Goal: Task Accomplishment & Management: Complete application form

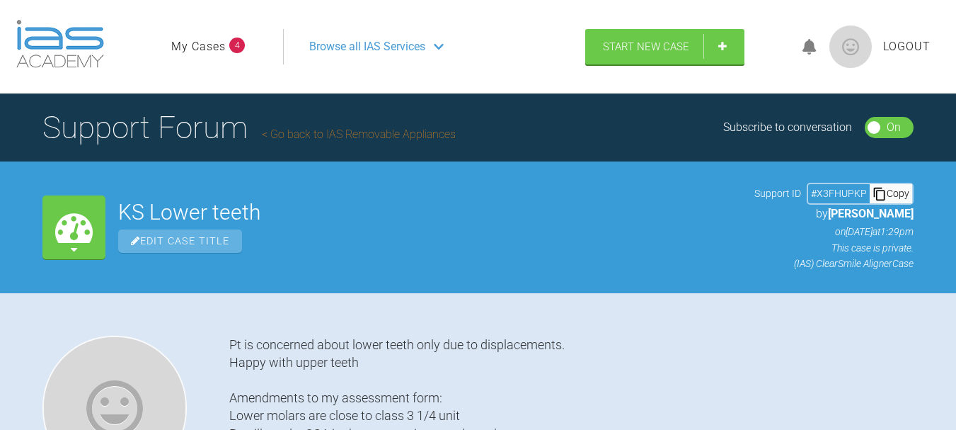
click at [203, 43] on link "My Cases" at bounding box center [198, 47] width 54 height 18
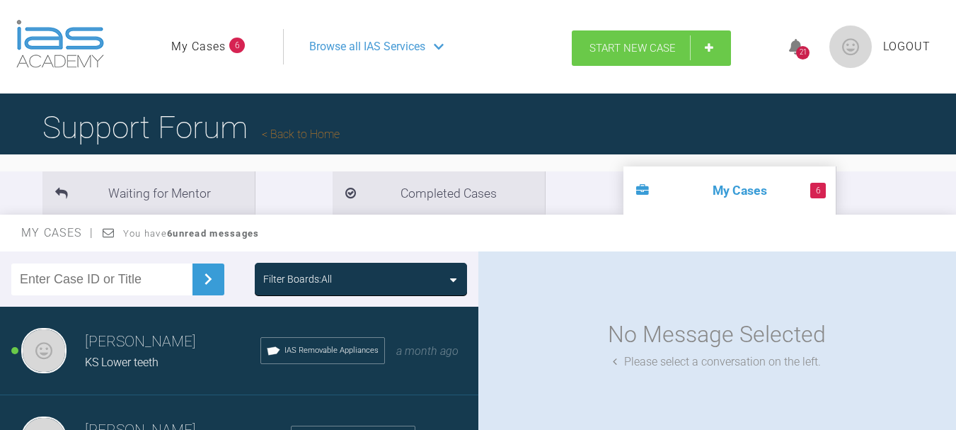
click at [679, 46] on link "Start New Case" at bounding box center [651, 47] width 159 height 35
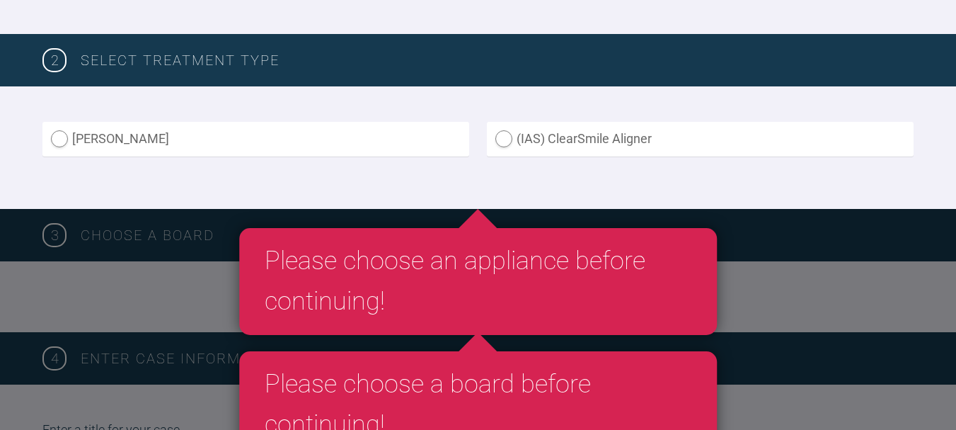
scroll to position [337, 0]
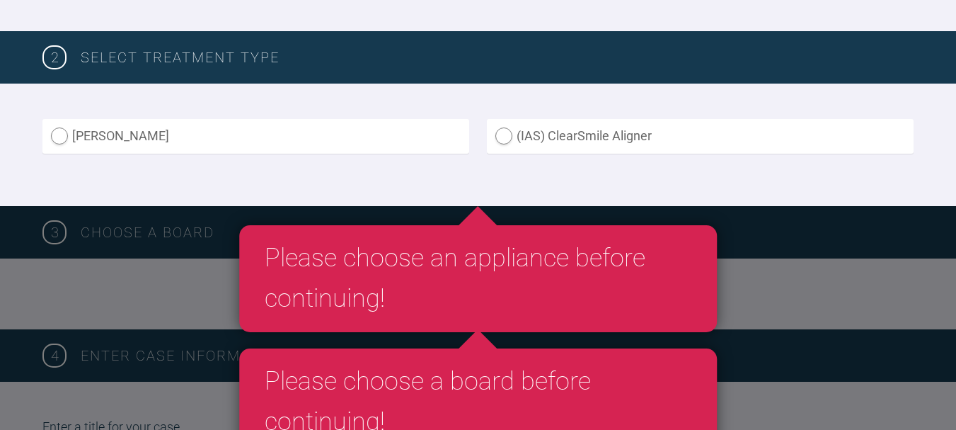
click at [169, 153] on label "Inman Aligner" at bounding box center [255, 136] width 427 height 35
radio Aligner "true"
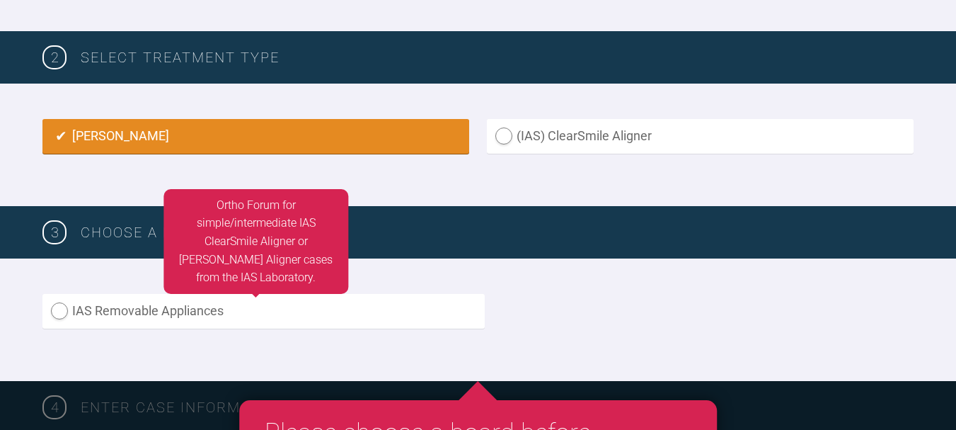
click at [205, 316] on label "IAS Removable Appliances" at bounding box center [263, 311] width 442 height 35
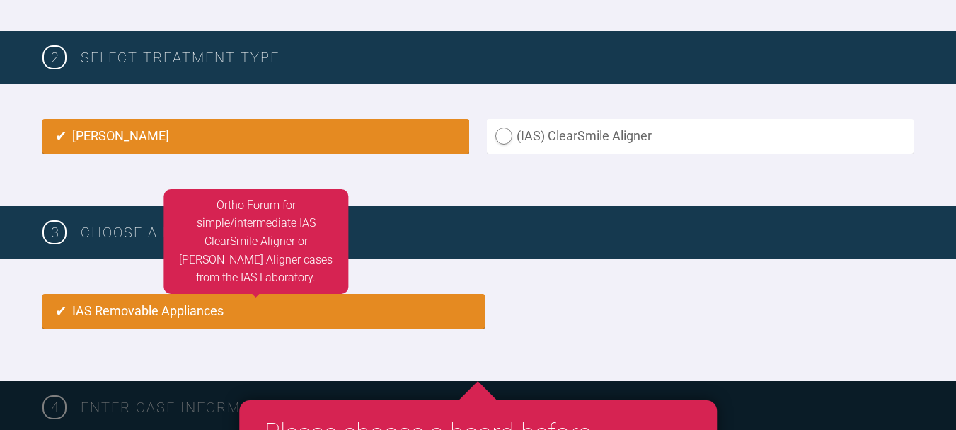
radio input "true"
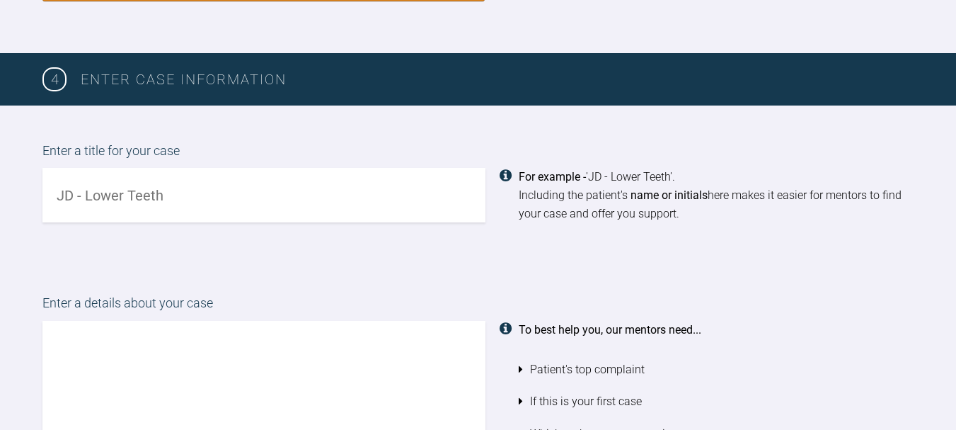
scroll to position [677, 0]
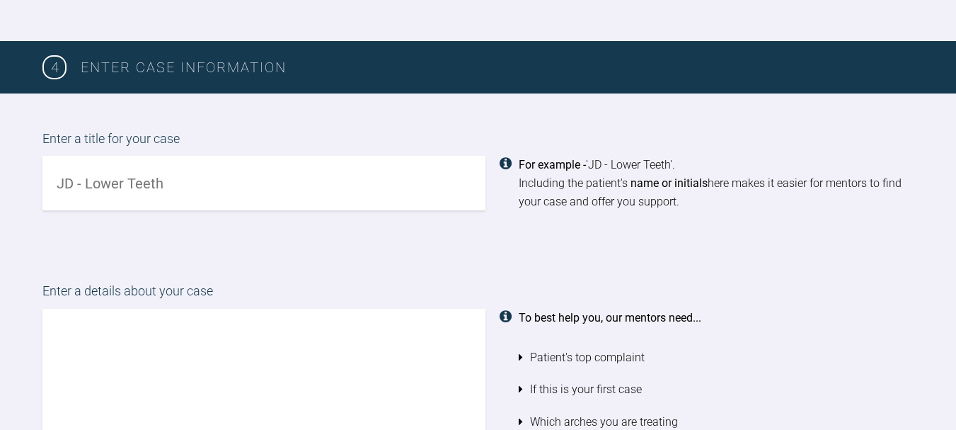
click at [226, 180] on input "text" at bounding box center [263, 183] width 443 height 54
type input "AW upper arch"
click at [172, 318] on textarea at bounding box center [263, 389] width 443 height 161
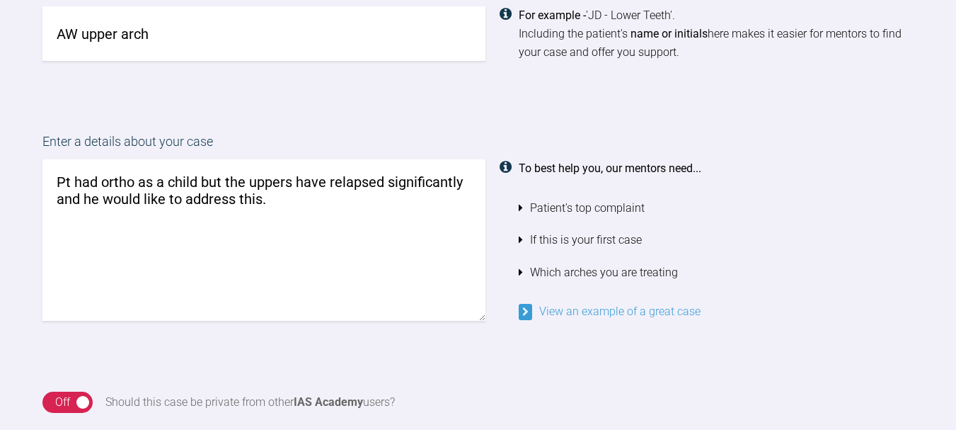
scroll to position [829, 0]
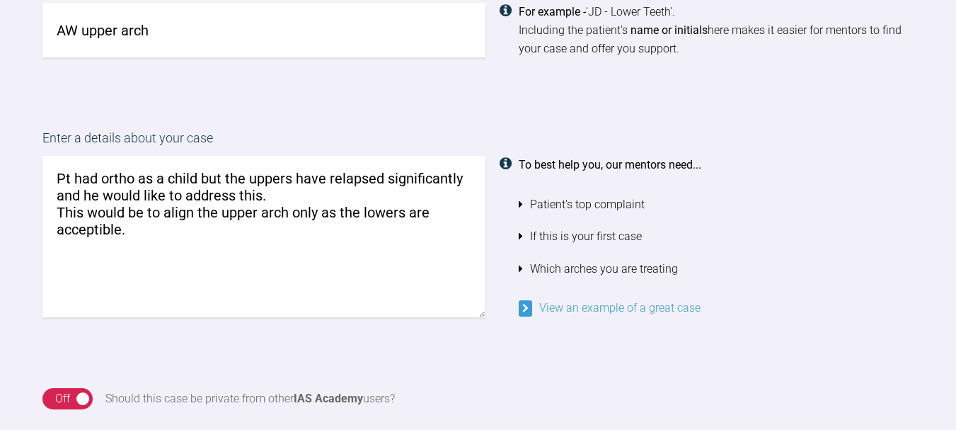
click at [113, 219] on textarea "Pt had ortho as a child but the uppers have relapsed significantly and he would…" at bounding box center [263, 236] width 443 height 161
click at [102, 230] on textarea "Pt had ortho as a child but the uppers have relapsed significantly and he would…" at bounding box center [263, 236] width 443 height 161
click at [144, 230] on textarea "Pt had ortho as a child but the uppers have relapsed significantly and he would…" at bounding box center [263, 236] width 443 height 161
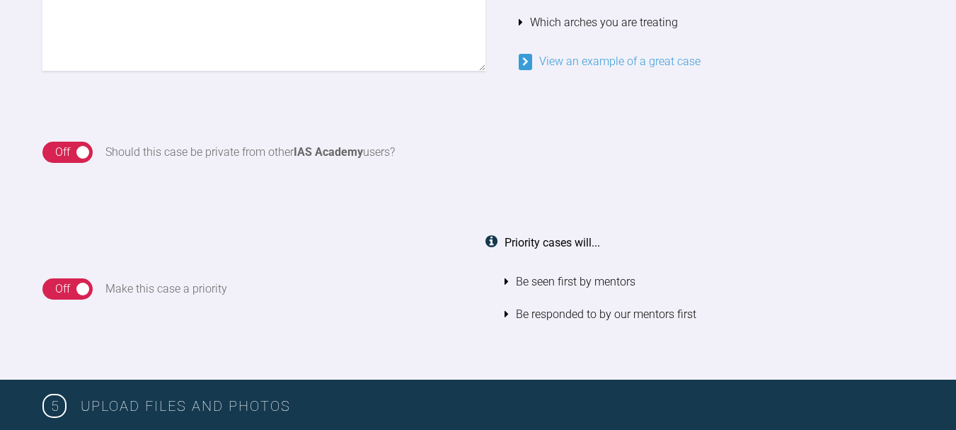
scroll to position [1079, 0]
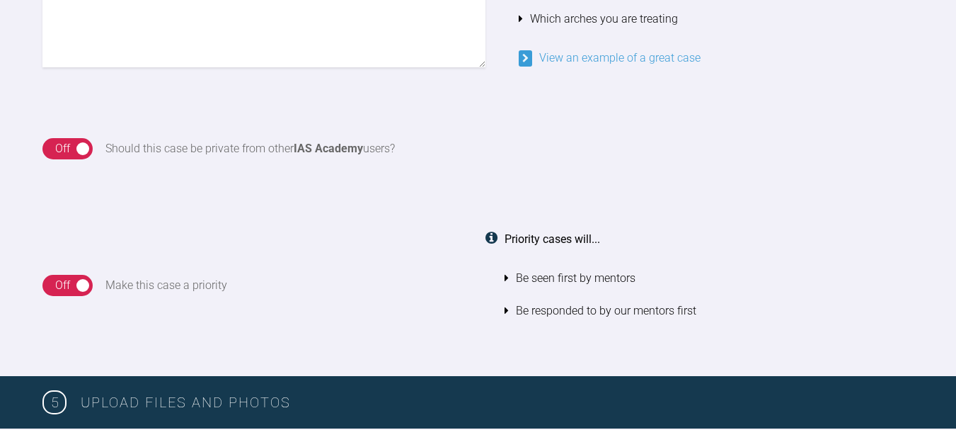
type textarea "Pt had ortho as a child but the uppers have relapsed significantly and he would…"
click at [80, 149] on div "On Off" at bounding box center [67, 148] width 50 height 21
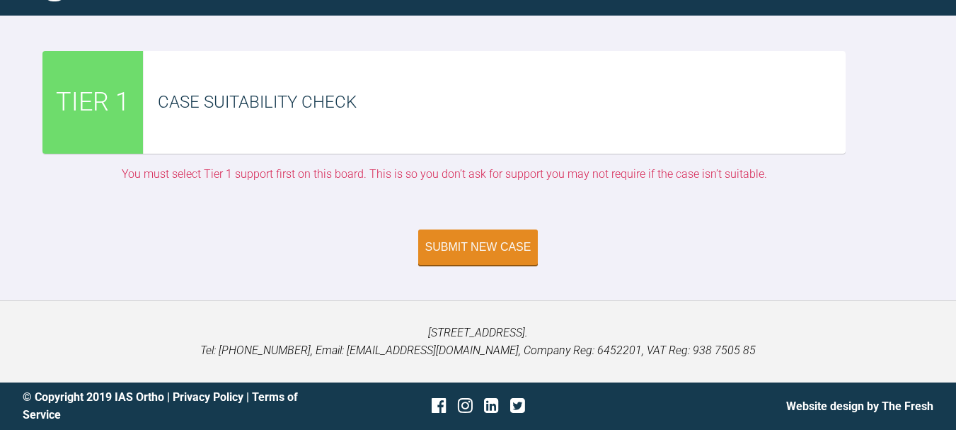
scroll to position [4258, 0]
click at [495, 243] on button "Submit New Case" at bounding box center [478, 248] width 120 height 35
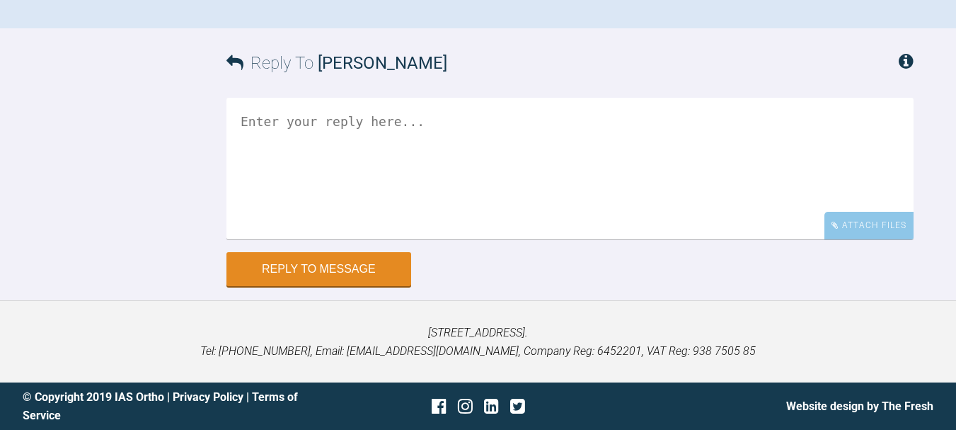
scroll to position [1600, 0]
